Goal: Find specific page/section: Find specific page/section

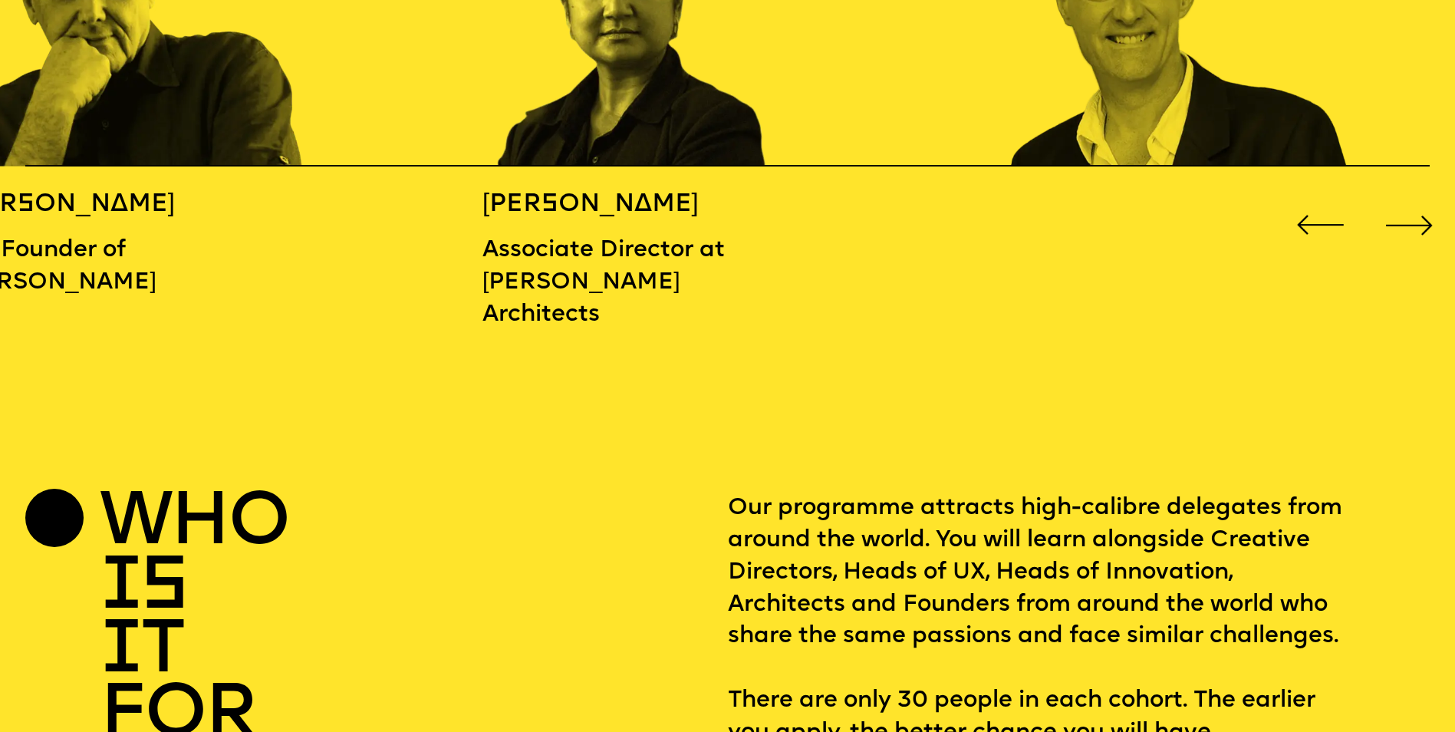
scroll to position [2454, 0]
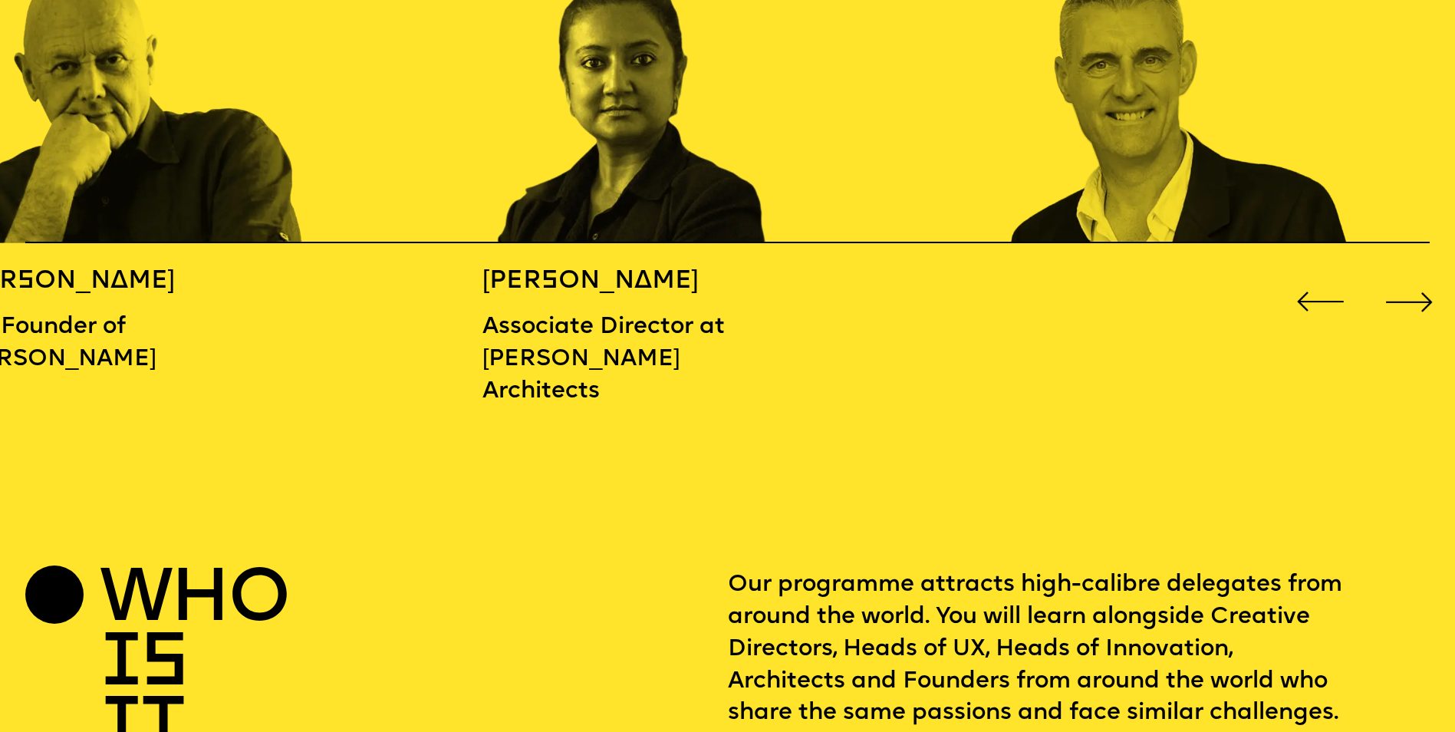
click at [1431, 297] on div "Next slide" at bounding box center [1410, 301] width 58 height 58
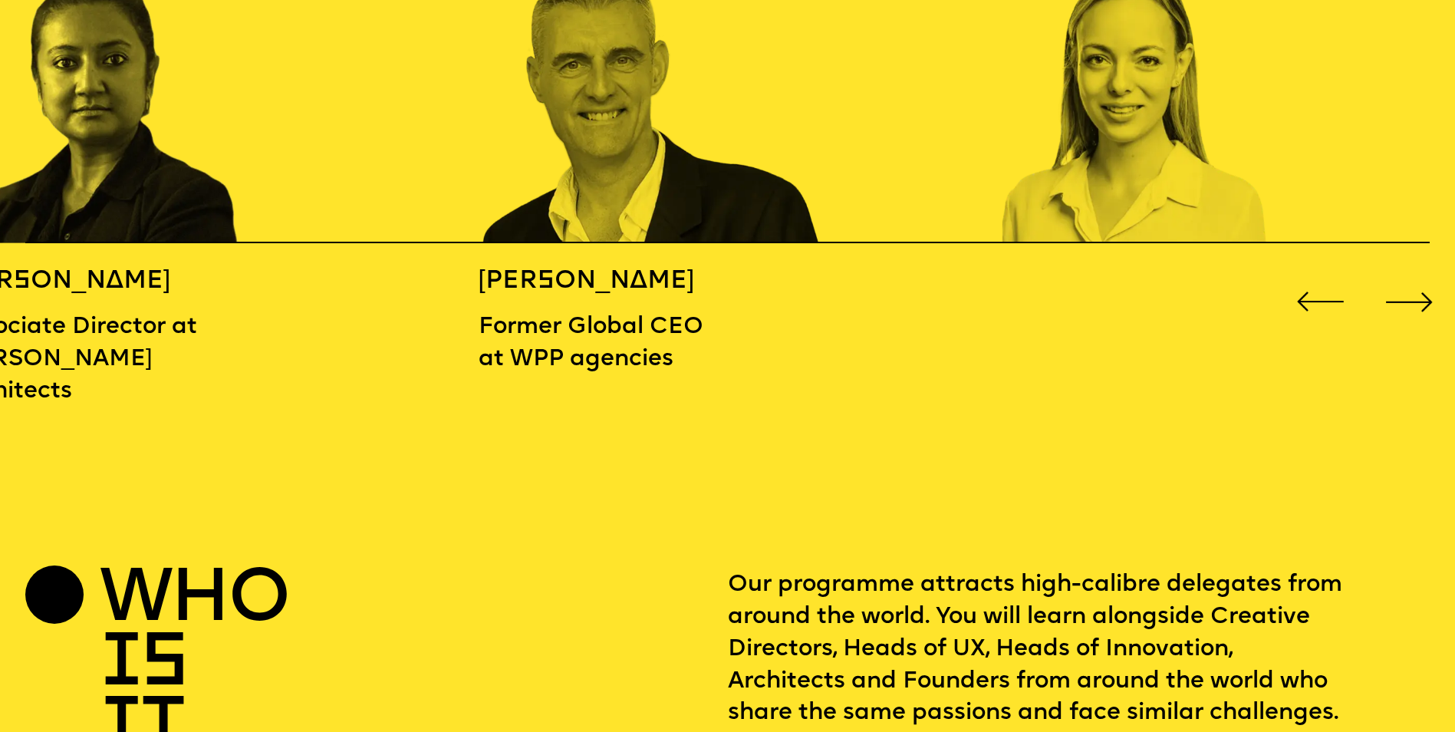
click at [1431, 297] on div "Next slide" at bounding box center [1410, 301] width 58 height 58
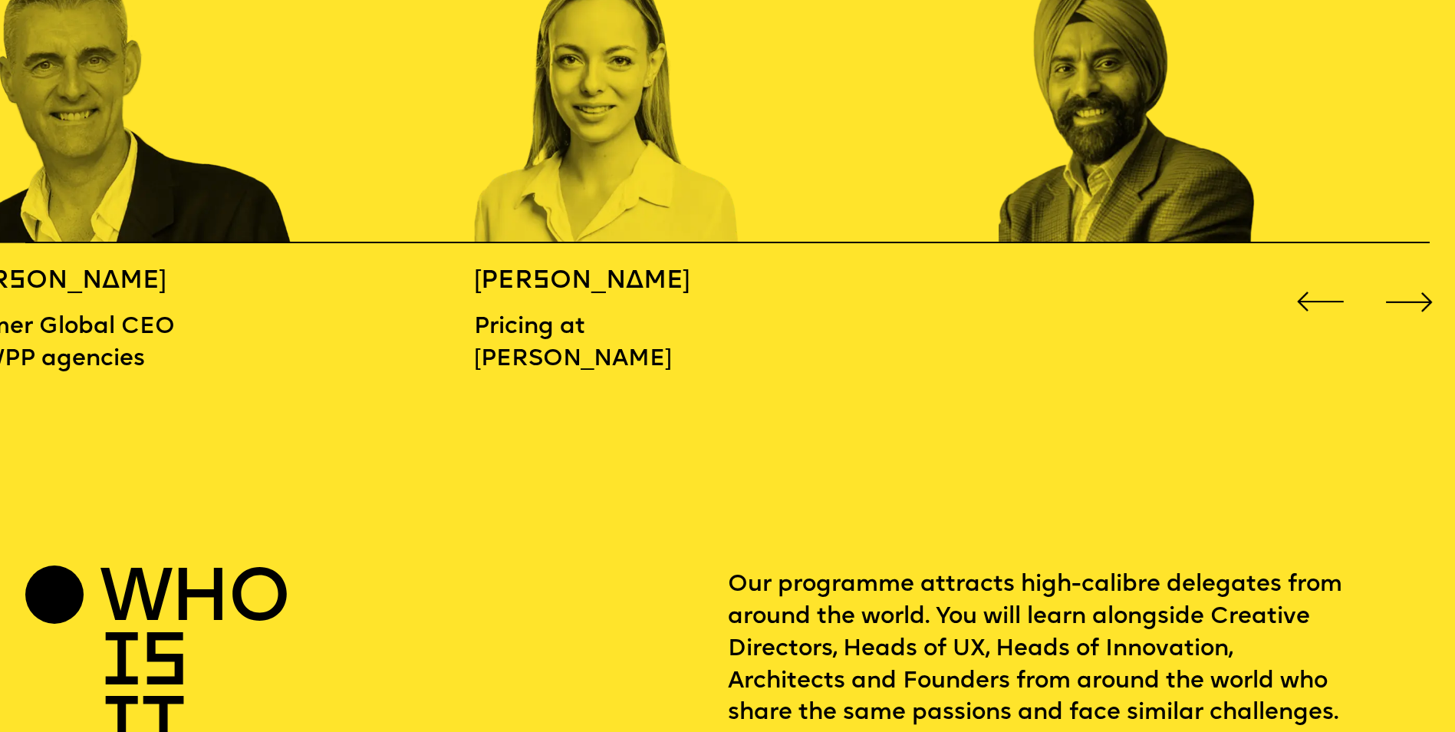
click at [1431, 297] on div "Next slide" at bounding box center [1410, 301] width 58 height 58
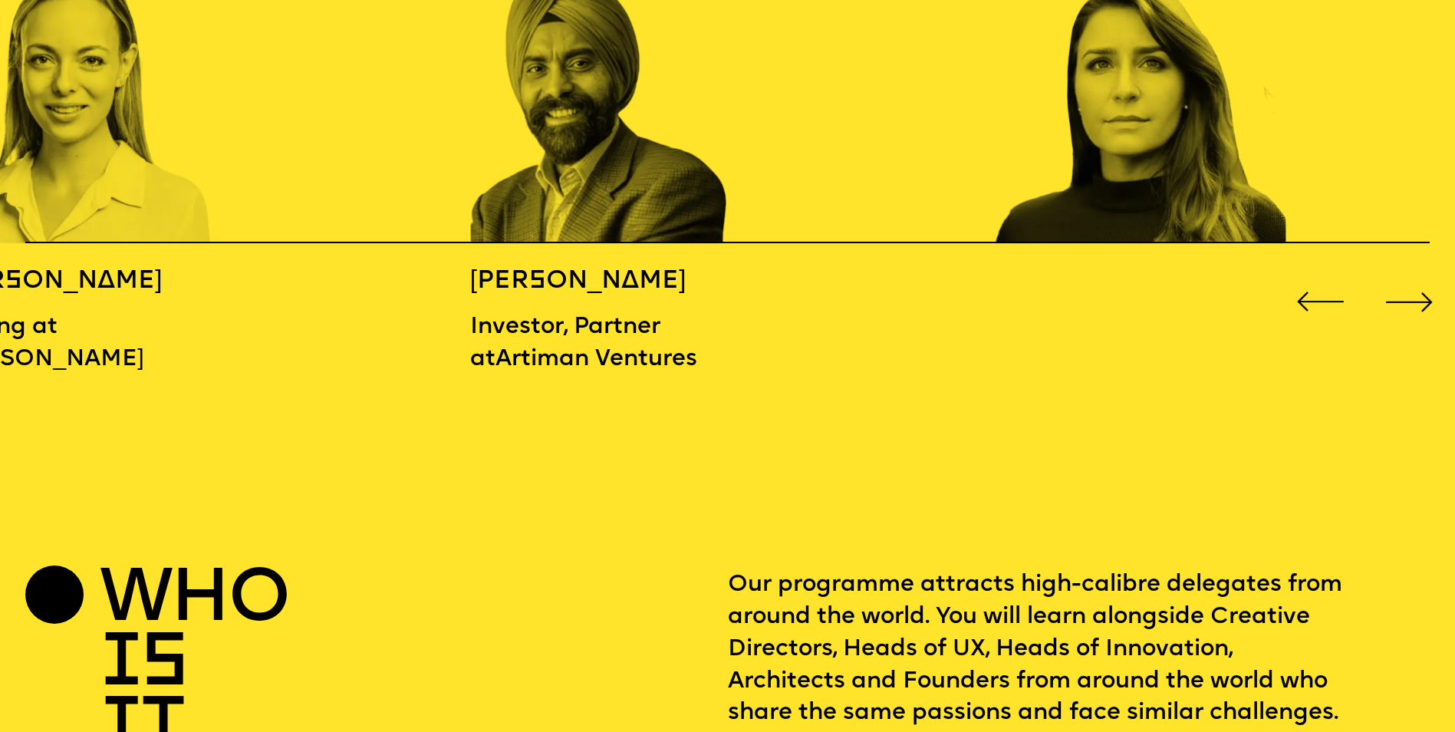
click at [1431, 297] on div "Next slide" at bounding box center [1410, 301] width 58 height 58
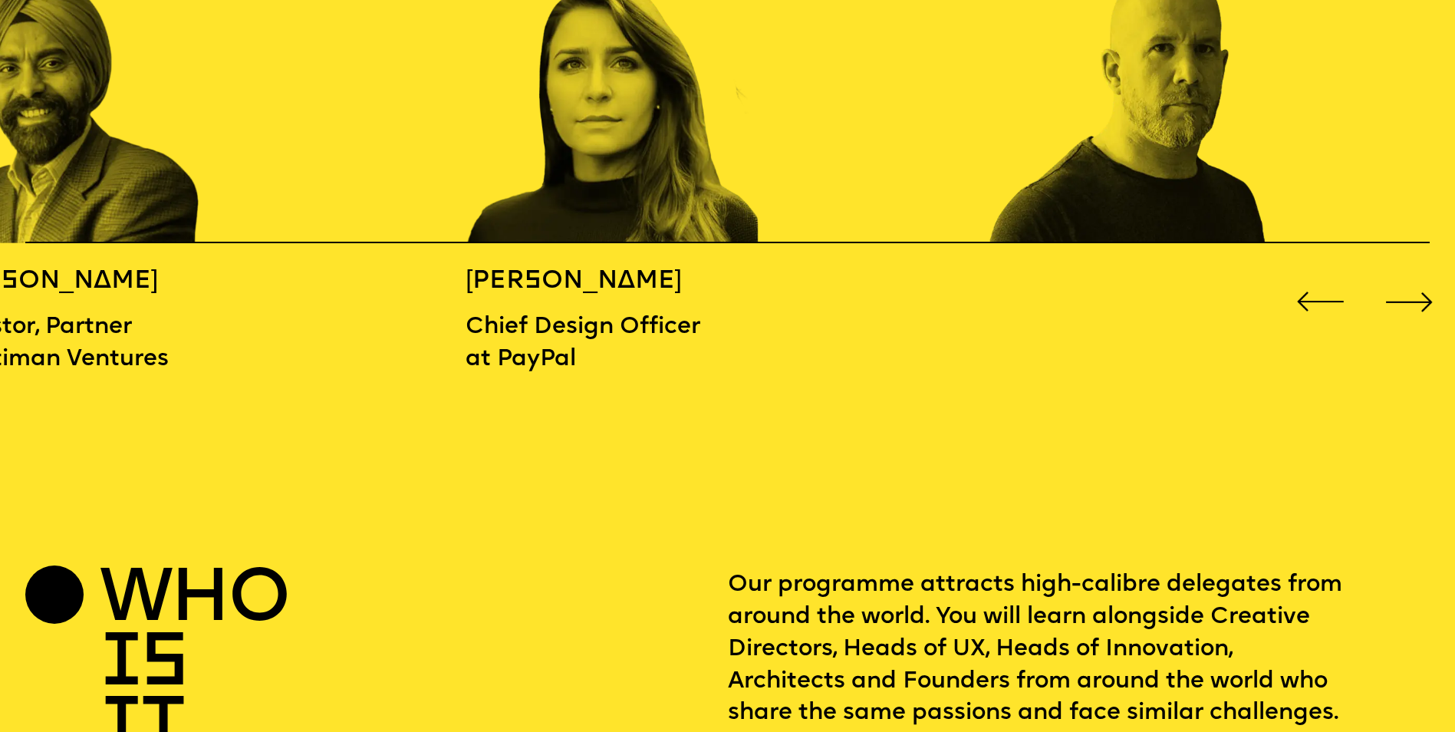
click at [1431, 297] on div "Next slide" at bounding box center [1410, 301] width 58 height 58
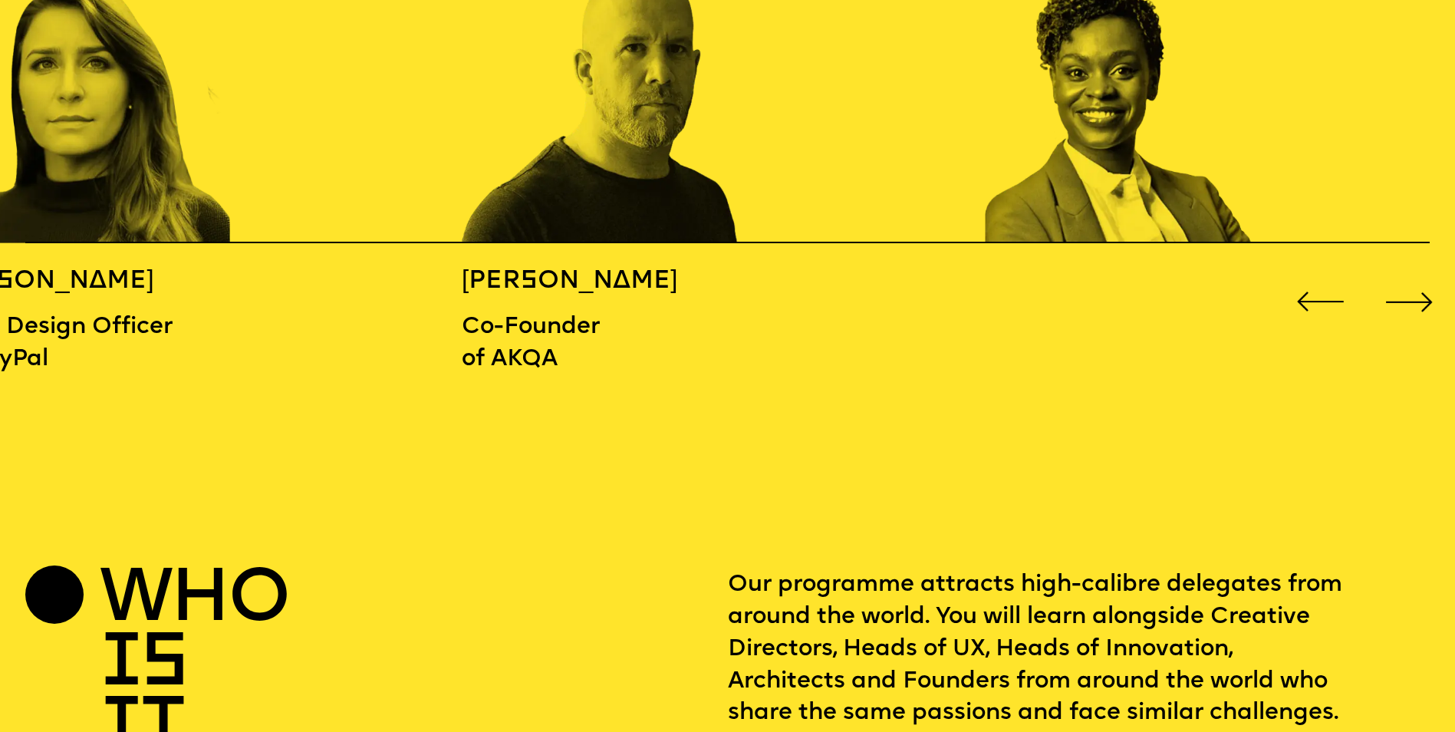
click at [1431, 297] on div "Next slide" at bounding box center [1410, 301] width 58 height 58
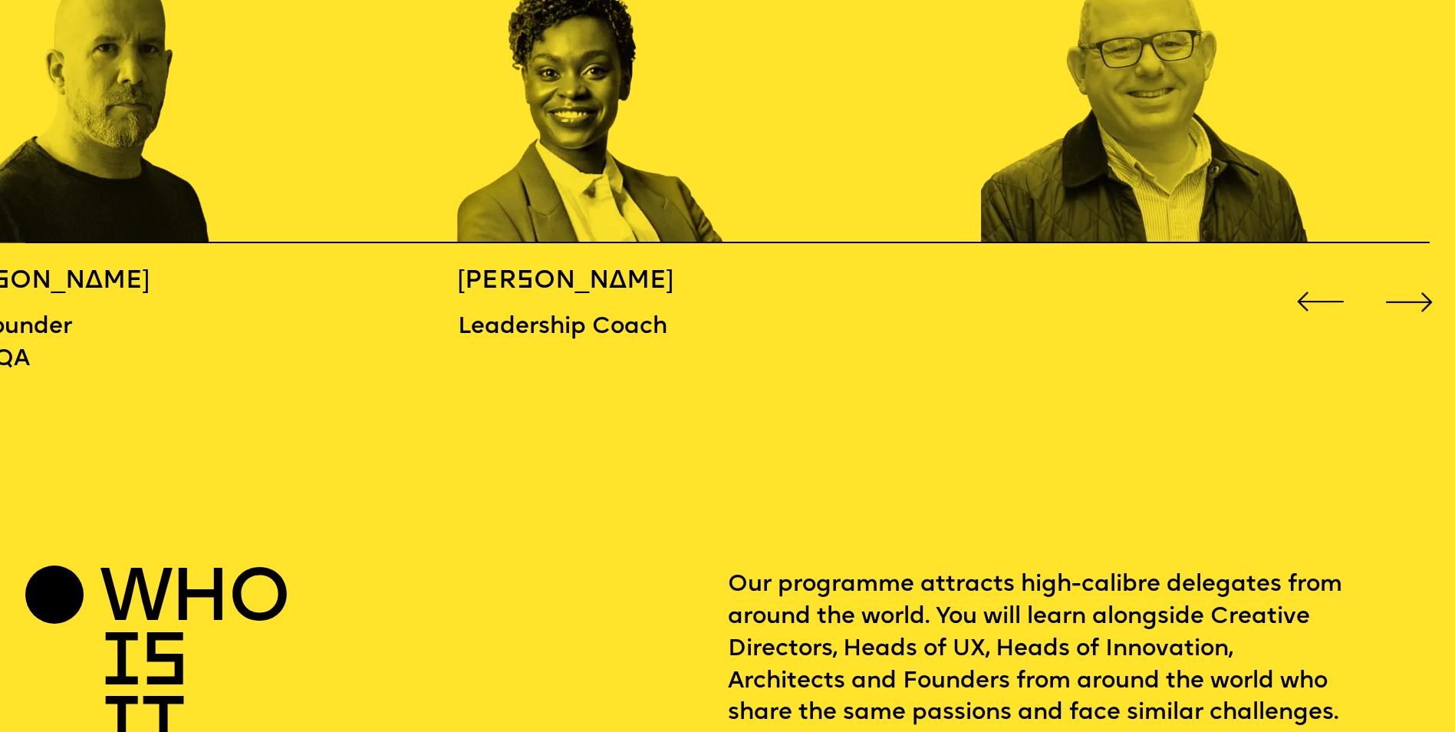
click at [1405, 292] on div "Next slide" at bounding box center [1410, 301] width 58 height 58
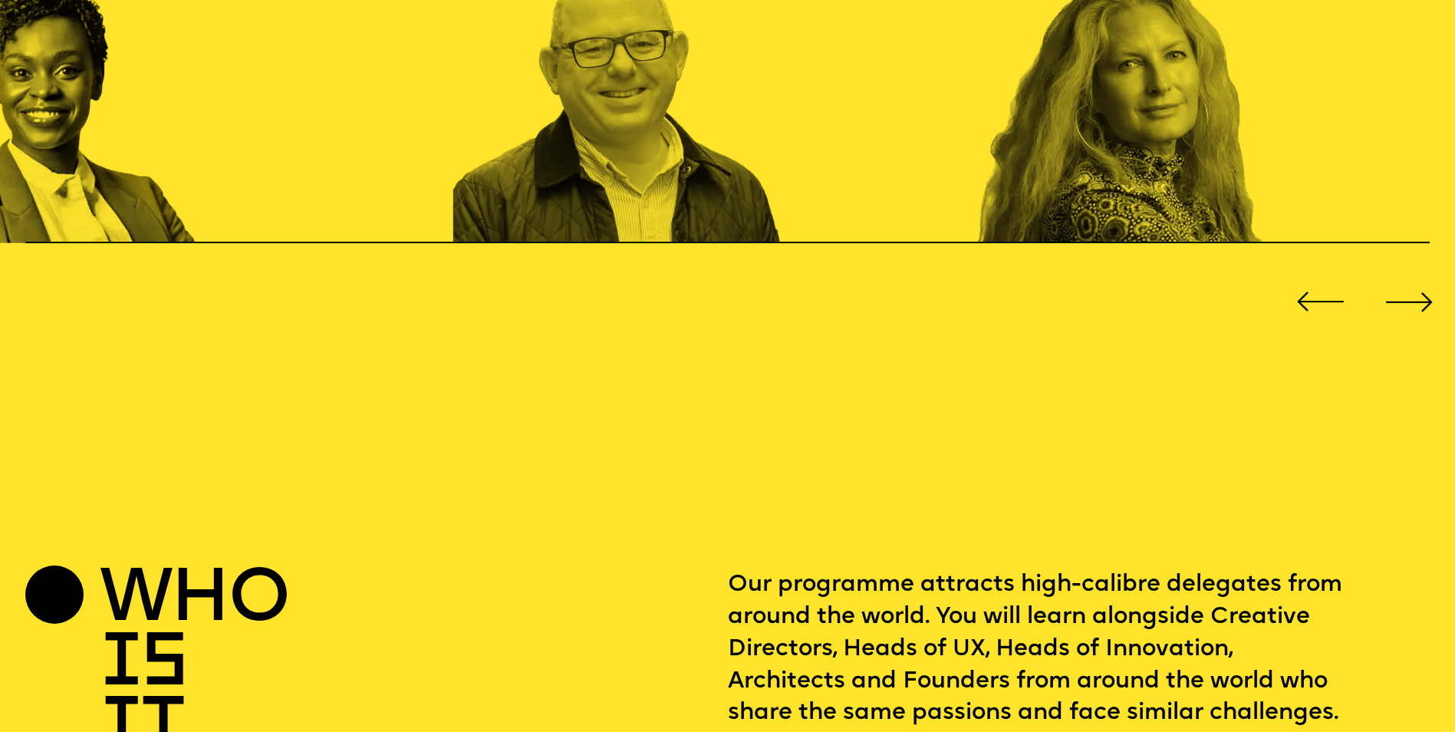
click at [1405, 292] on div "Next slide" at bounding box center [1410, 301] width 58 height 58
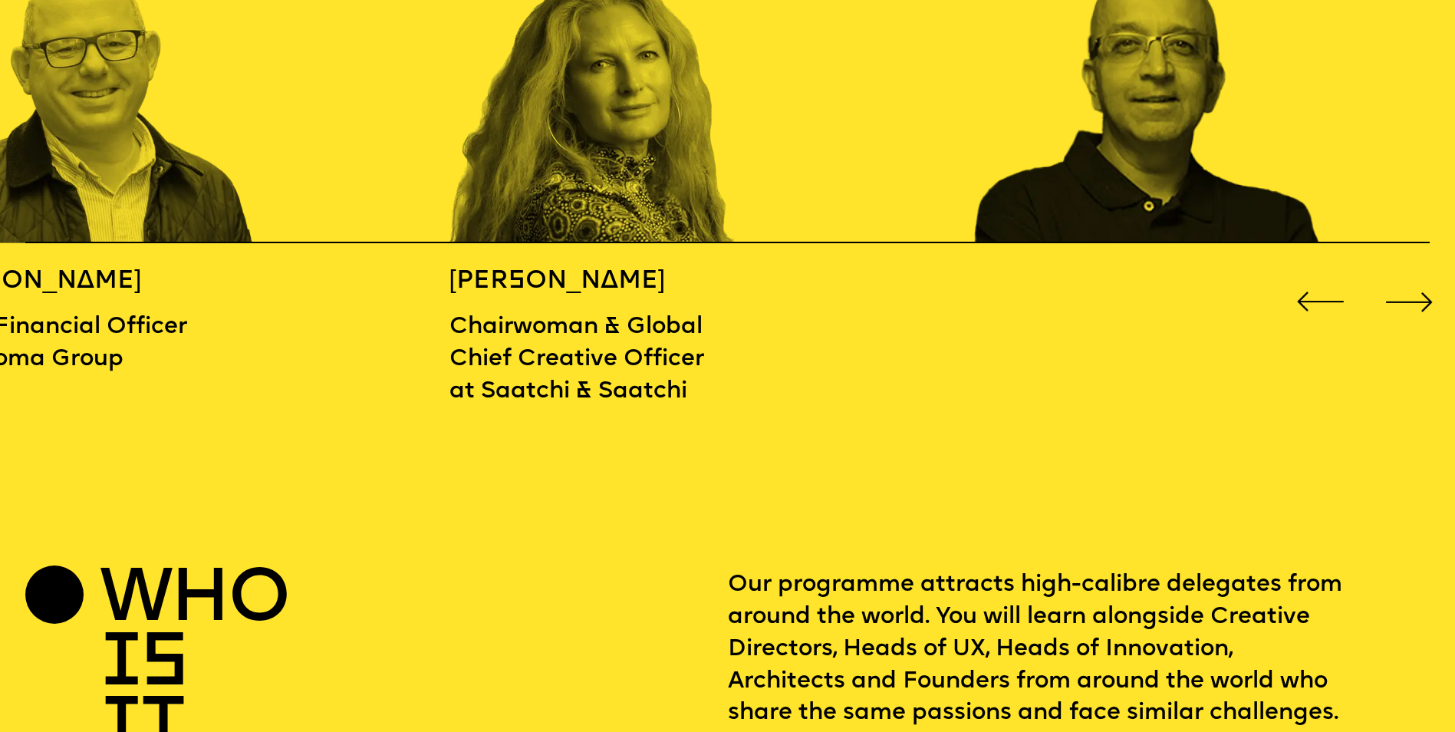
click at [1405, 292] on div "Next slide" at bounding box center [1410, 301] width 58 height 58
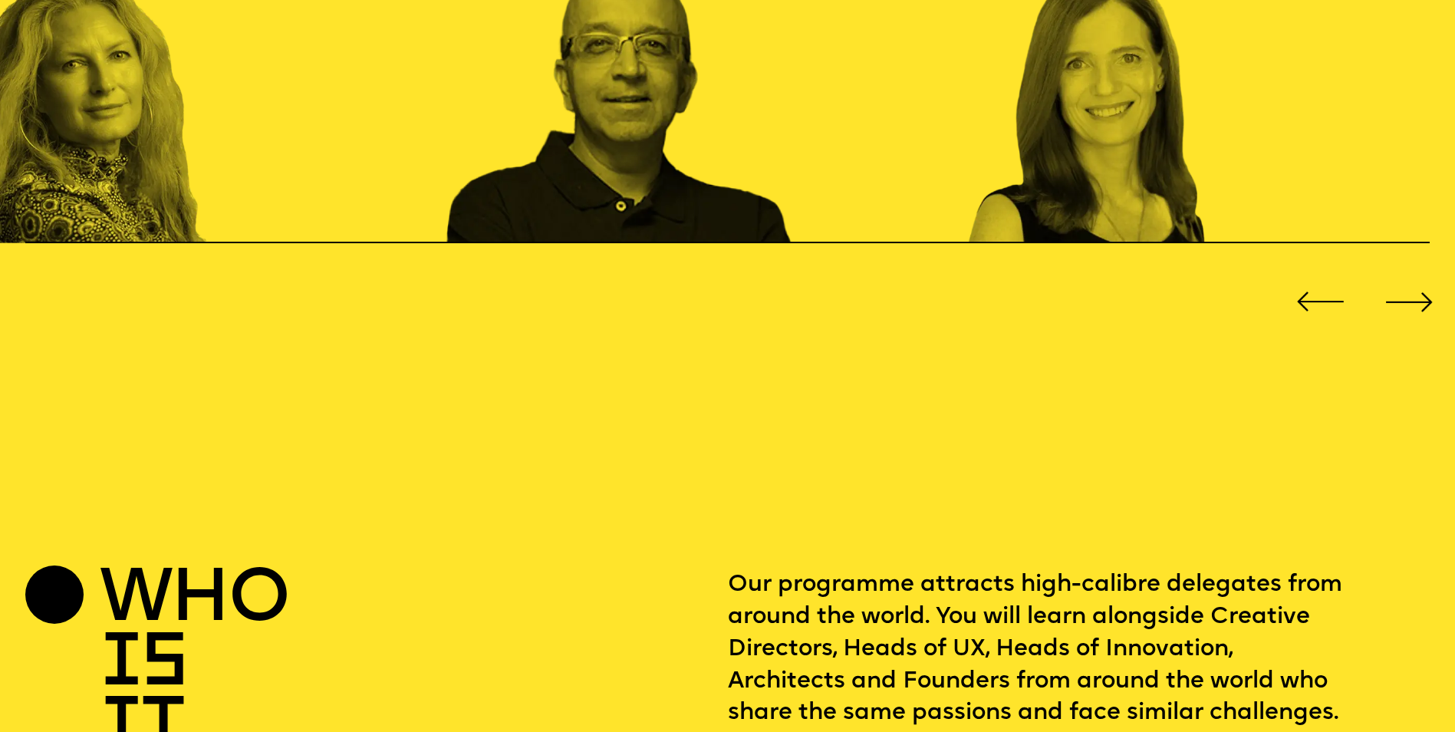
click at [1405, 292] on div "Next slide" at bounding box center [1410, 301] width 58 height 58
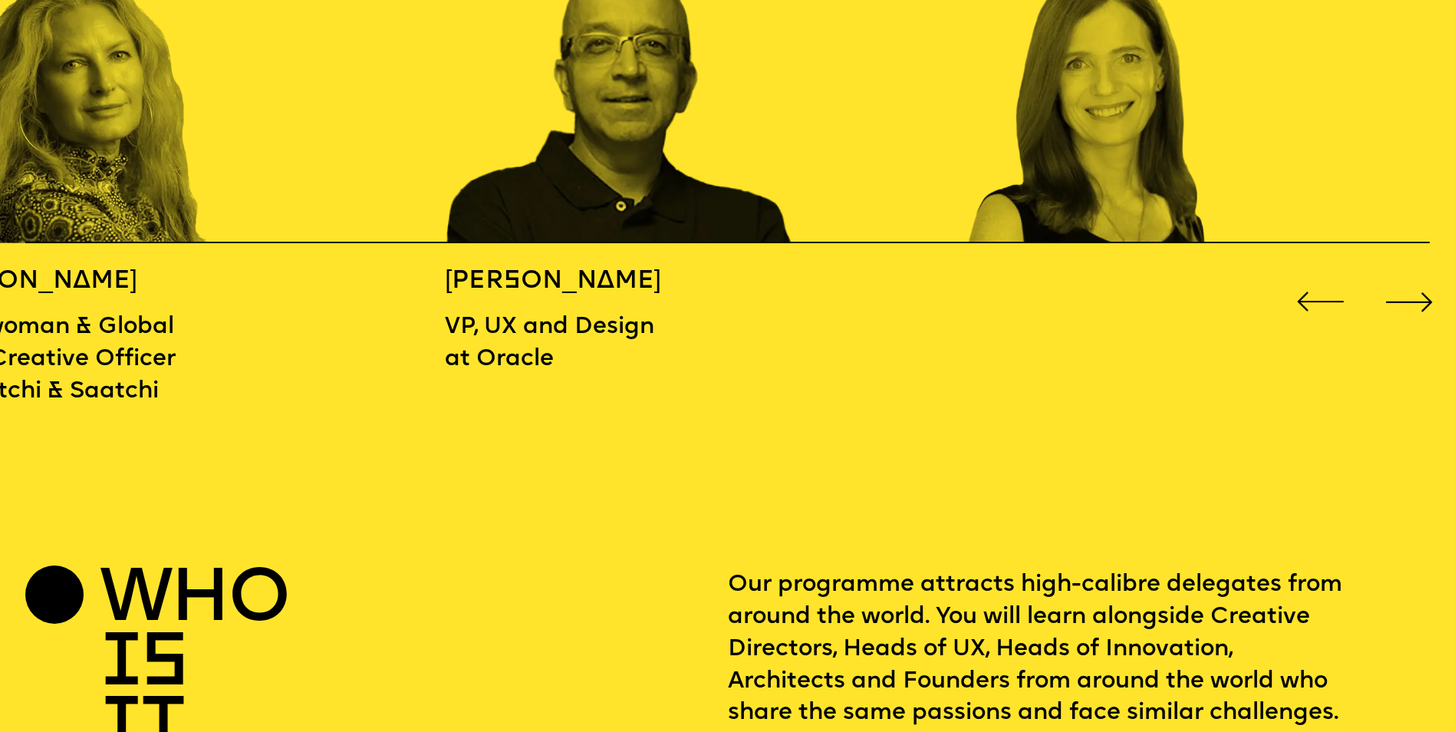
click at [1405, 292] on div "Next slide" at bounding box center [1410, 301] width 58 height 58
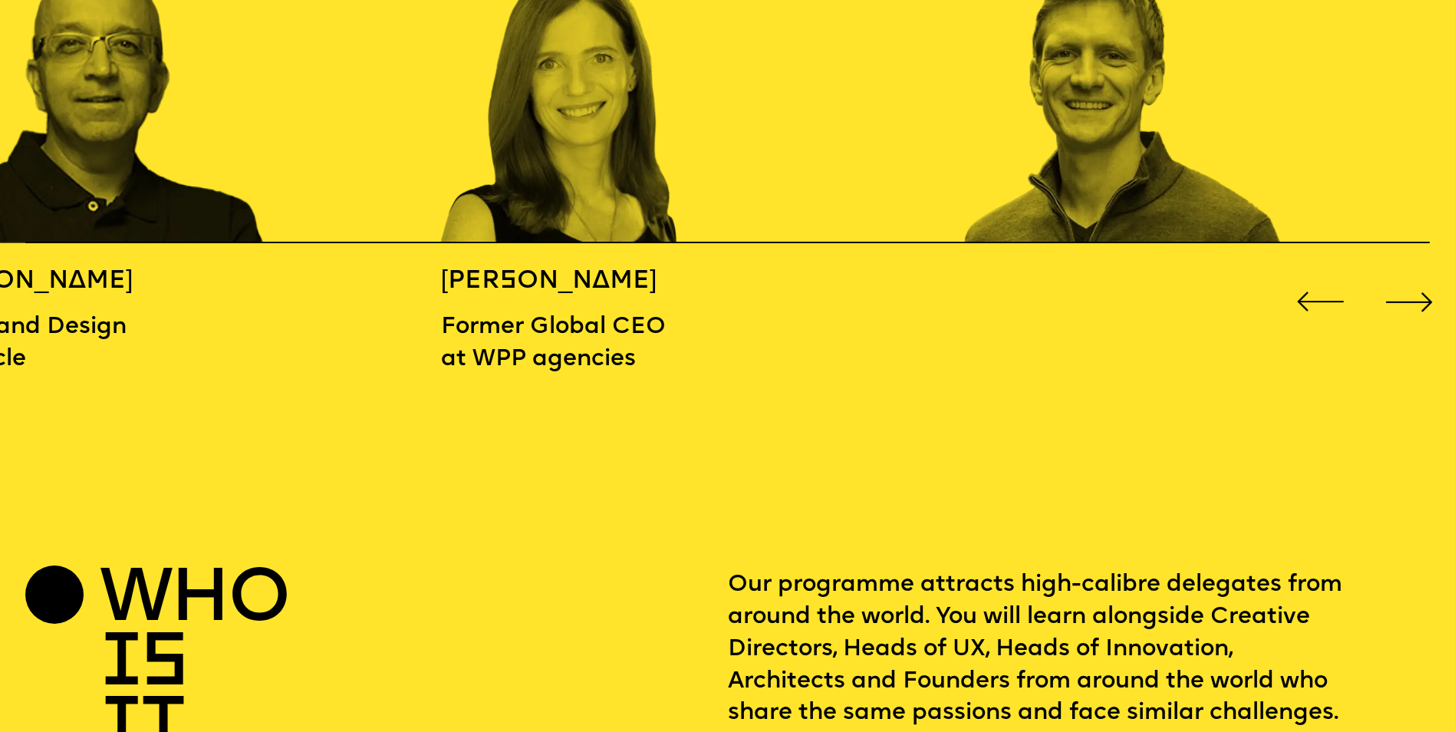
click at [1405, 292] on div "Next slide" at bounding box center [1410, 301] width 58 height 58
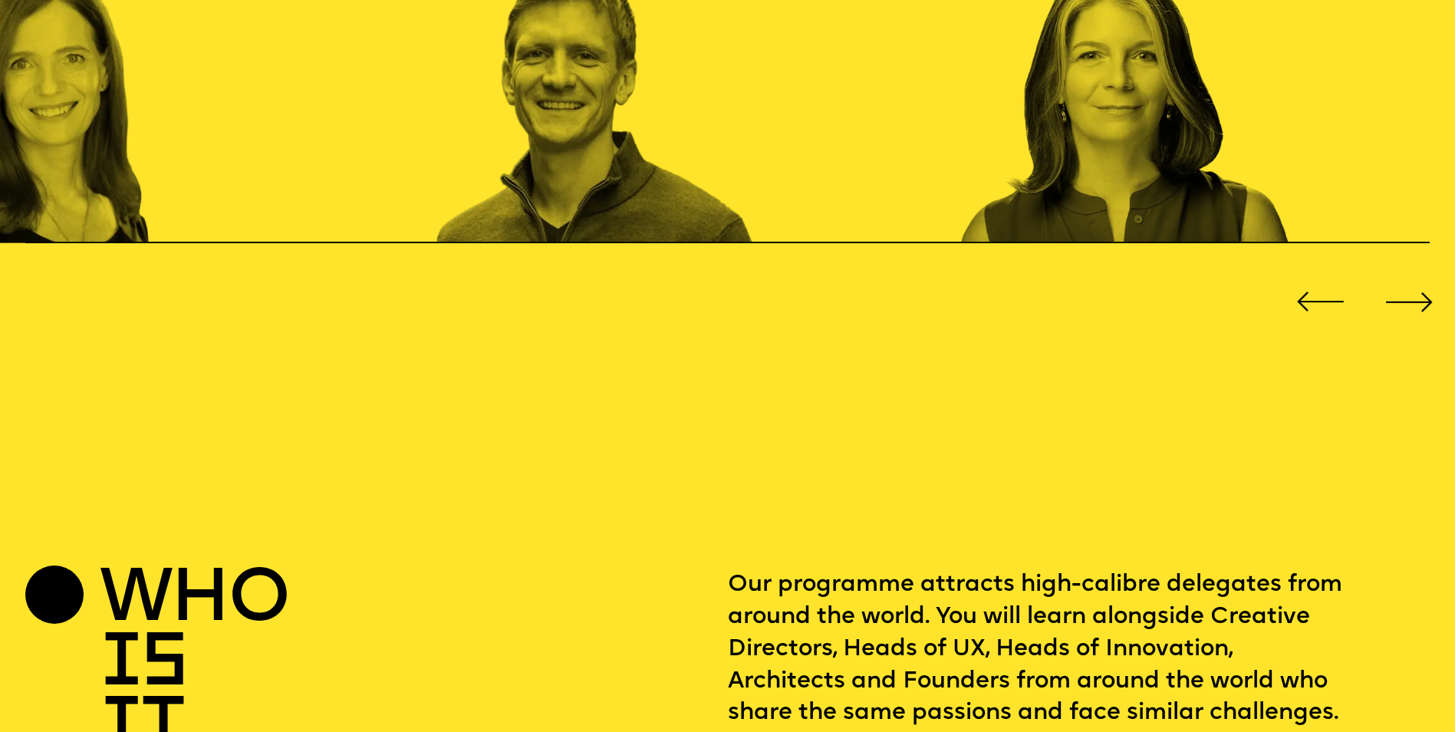
click at [1405, 292] on div "Next slide" at bounding box center [1410, 301] width 58 height 58
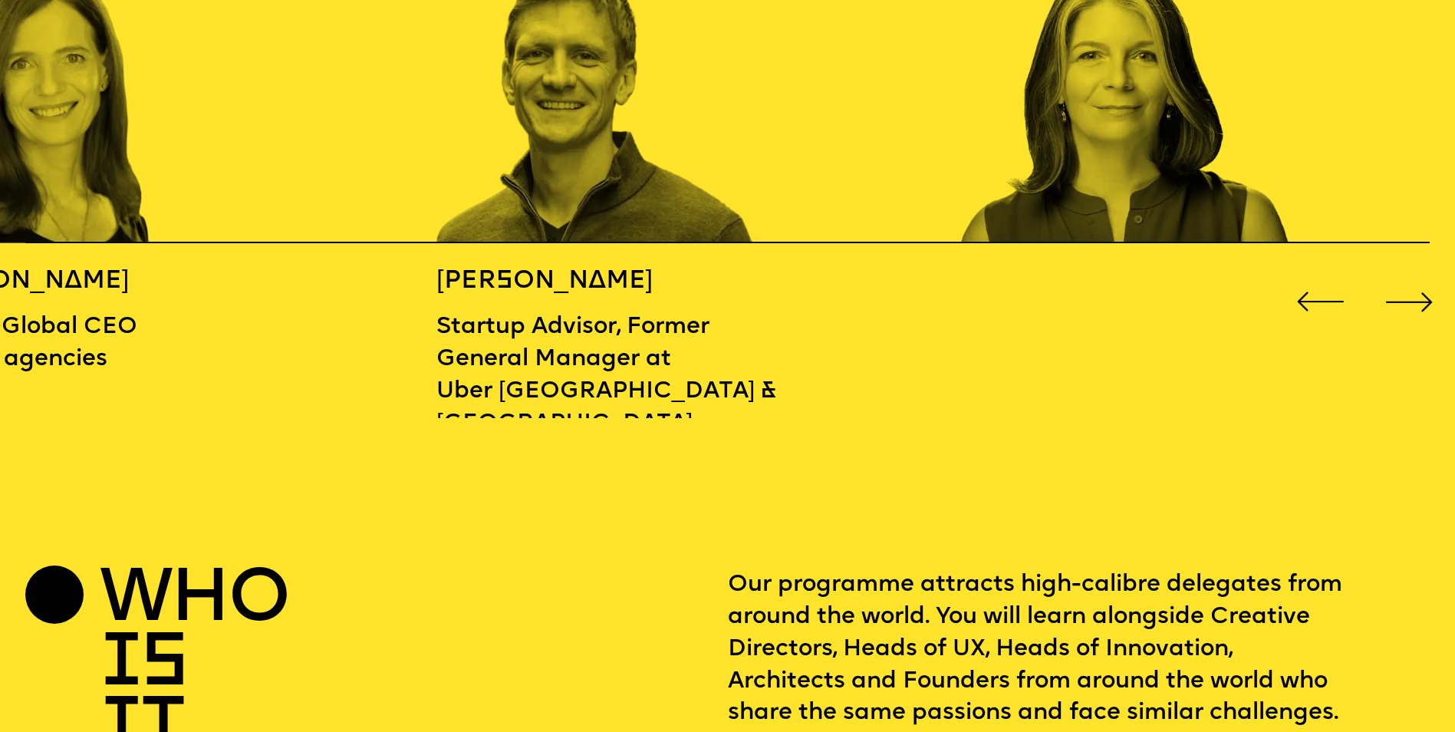
click at [1405, 292] on div "Next slide" at bounding box center [1410, 301] width 58 height 58
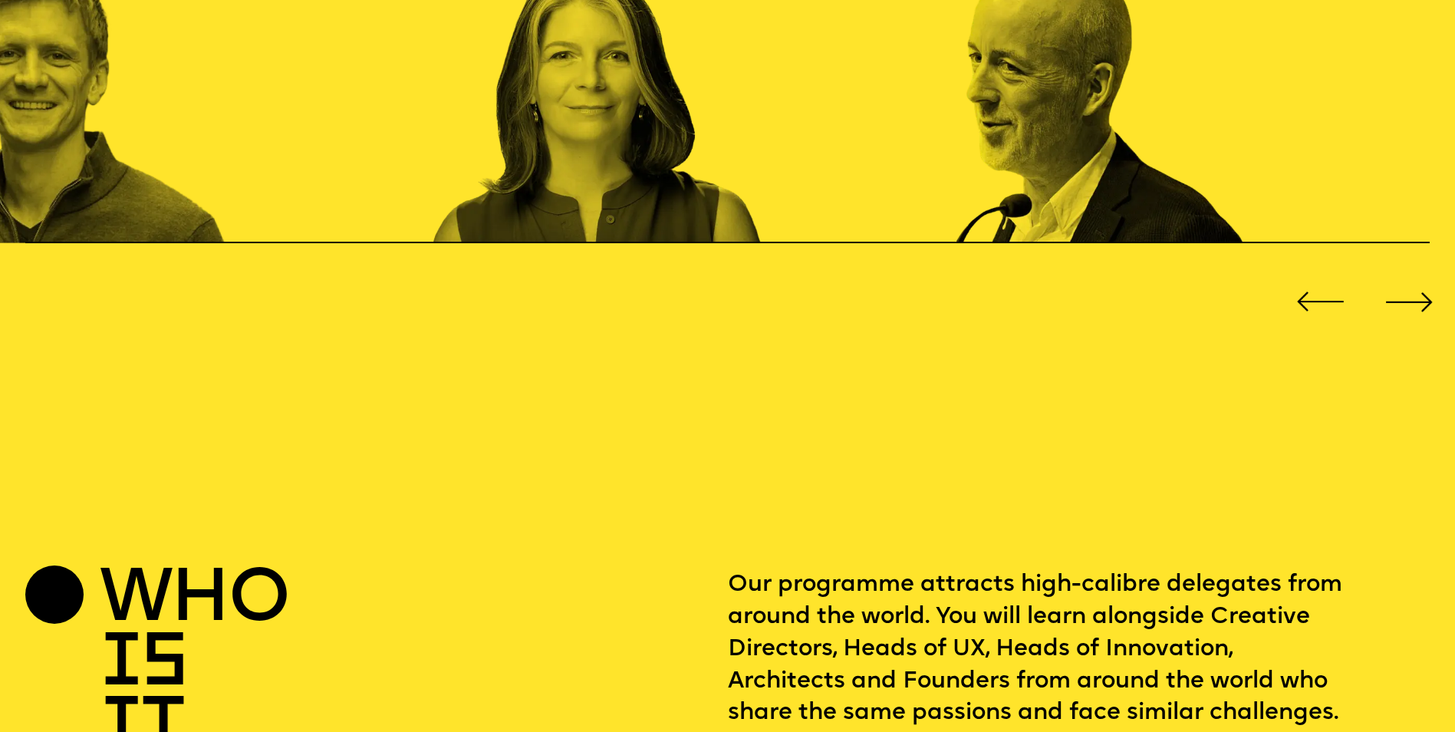
click at [1405, 292] on div "Next slide" at bounding box center [1410, 301] width 58 height 58
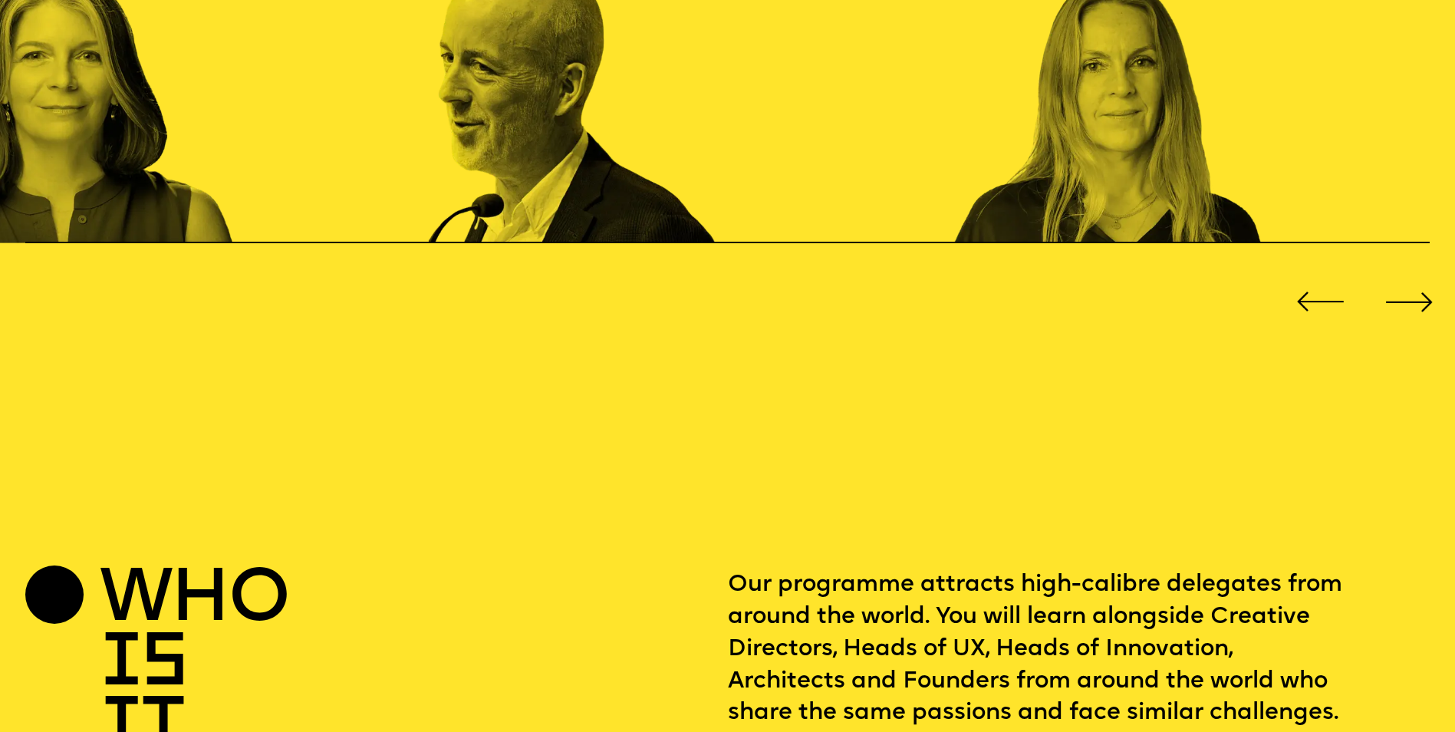
click at [1405, 292] on div "Next slide" at bounding box center [1410, 301] width 58 height 58
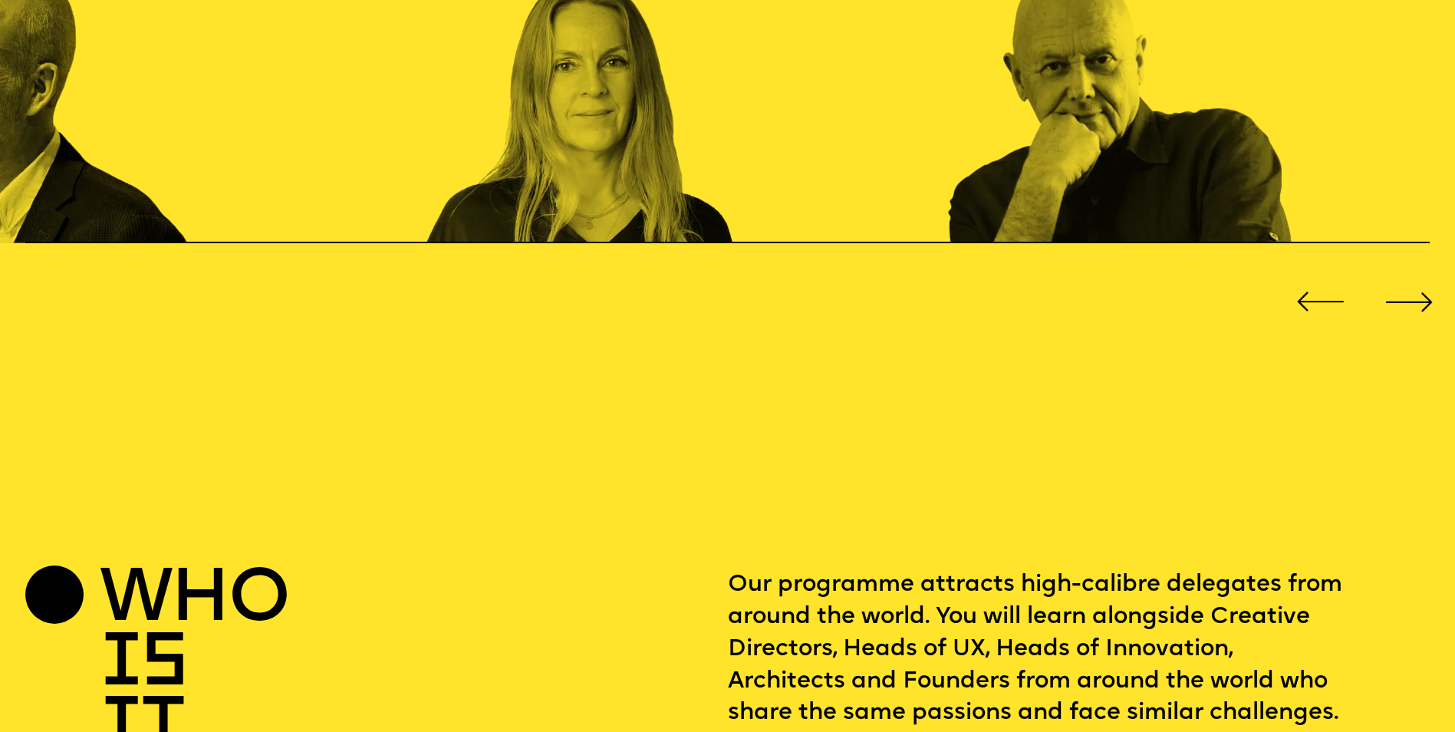
click at [1405, 292] on div "Next slide" at bounding box center [1410, 301] width 58 height 58
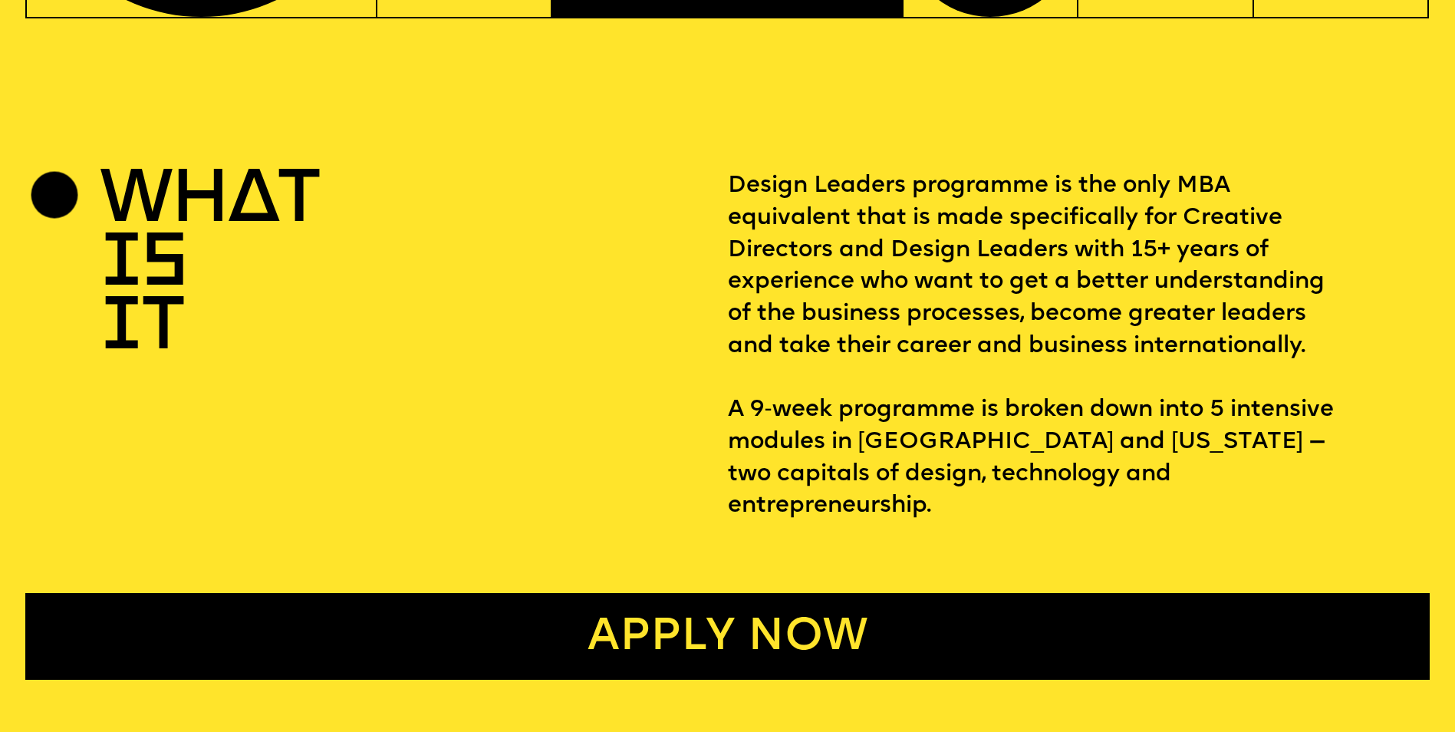
scroll to position [651, 0]
